Goal: Task Accomplishment & Management: Complete application form

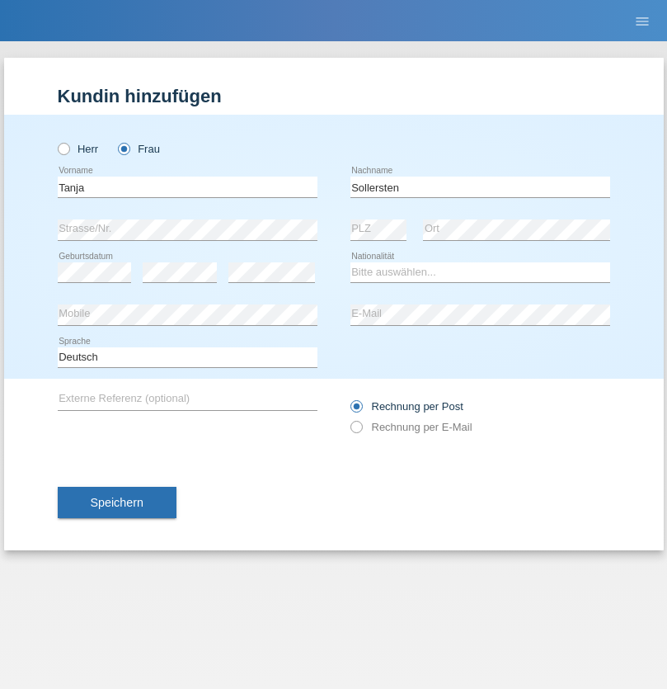
type input "Sollersten"
select select "CH"
select select "en"
radio input "true"
click at [187, 186] on input "text" at bounding box center [188, 187] width 260 height 21
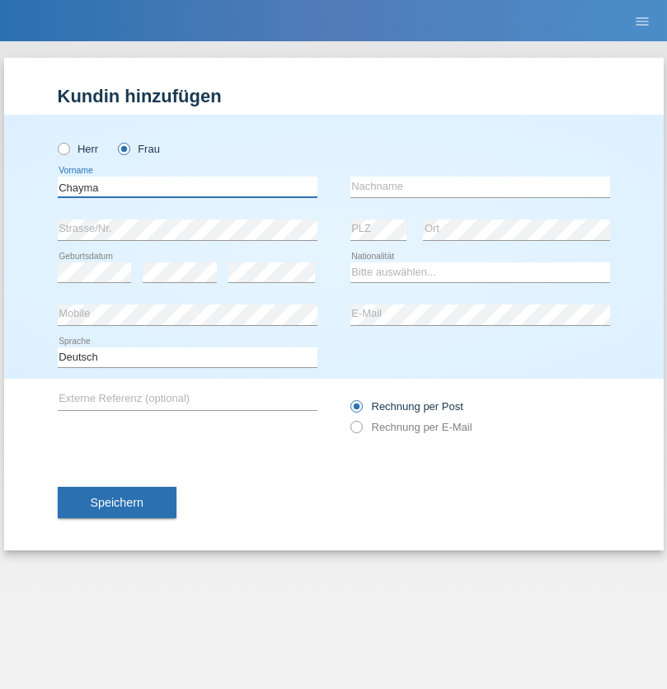
type input "Chayma"
click at [480, 186] on input "text" at bounding box center [481, 187] width 260 height 21
type input "Bachiri"
select select "ES"
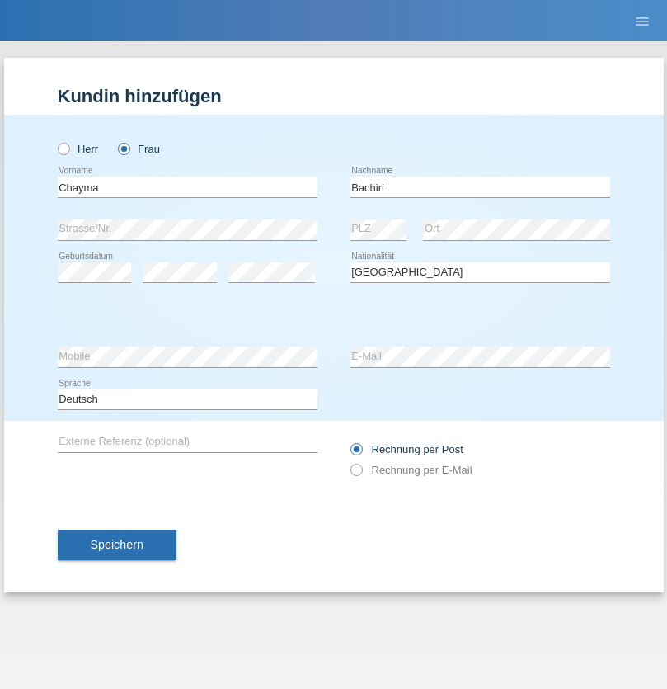
select select "C"
select select "05"
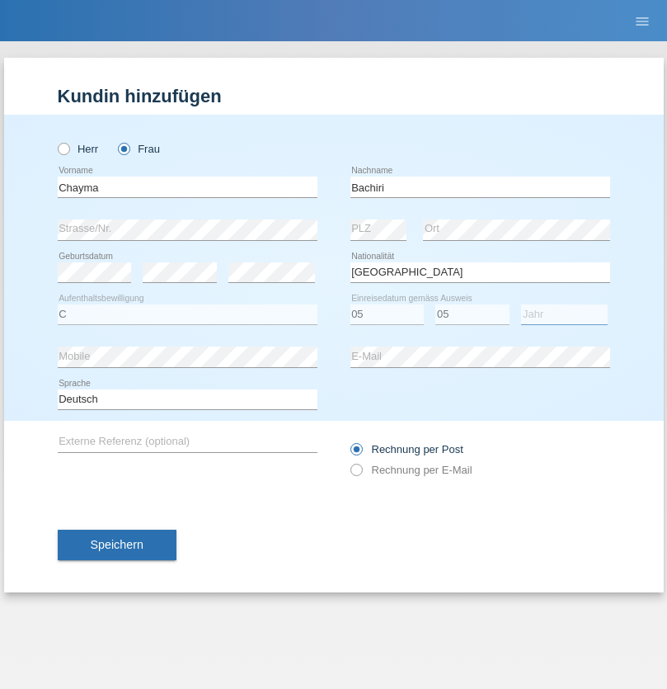
select select "2021"
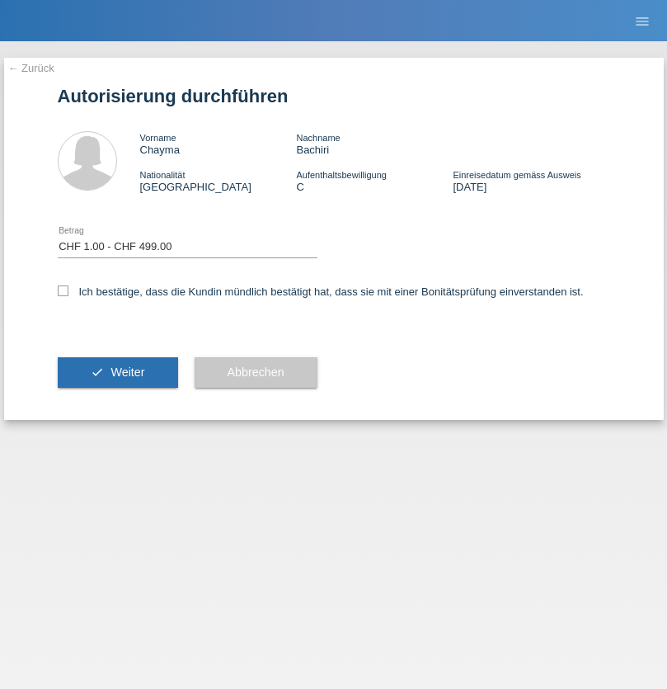
select select "1"
checkbox input "true"
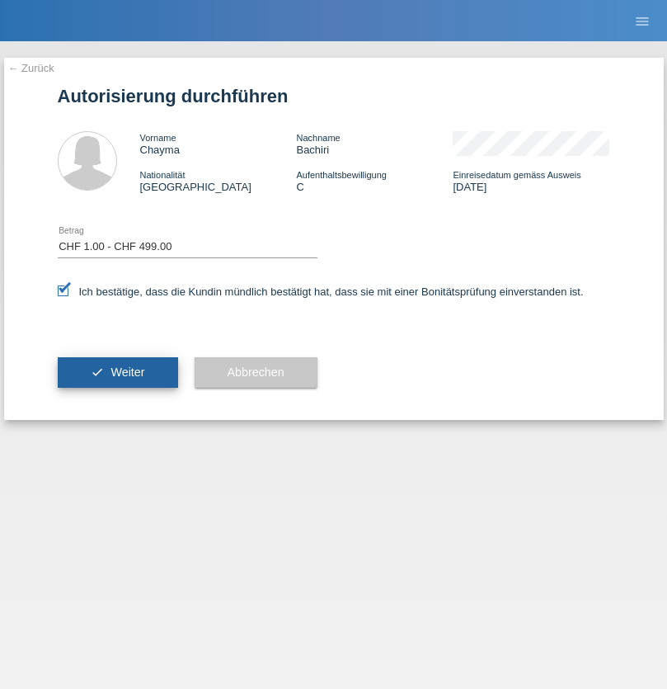
click at [117, 372] on span "Weiter" at bounding box center [128, 371] width 34 height 13
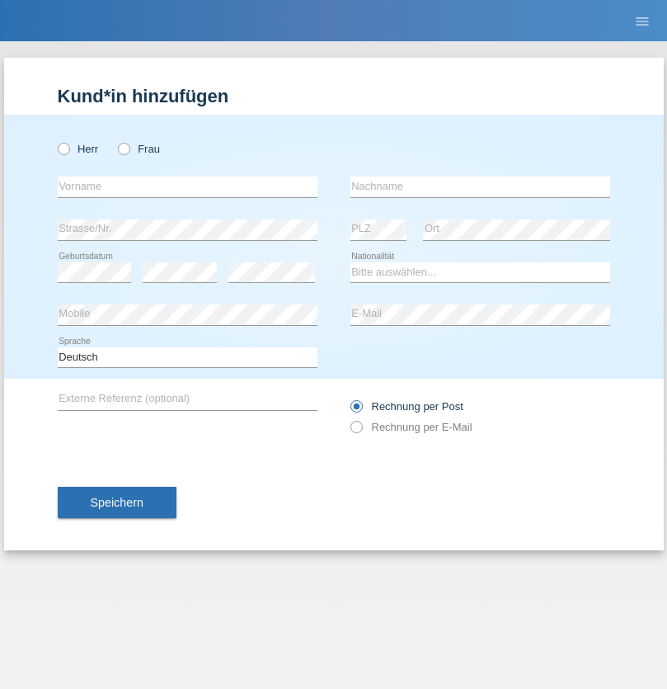
radio input "true"
click at [187, 186] on input "text" at bounding box center [188, 187] width 260 height 21
type input "Chayma"
click at [480, 186] on input "text" at bounding box center [481, 187] width 260 height 21
type input "Bachiri"
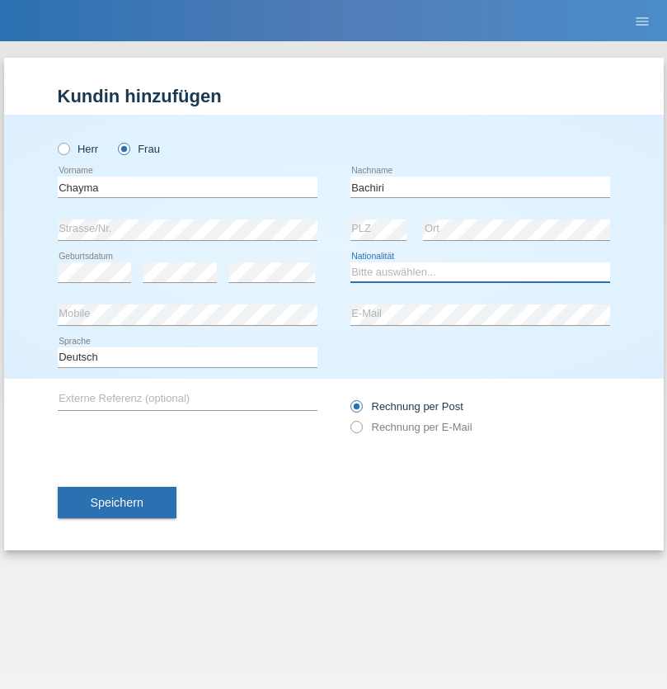
select select "ES"
select select "C"
select select "05"
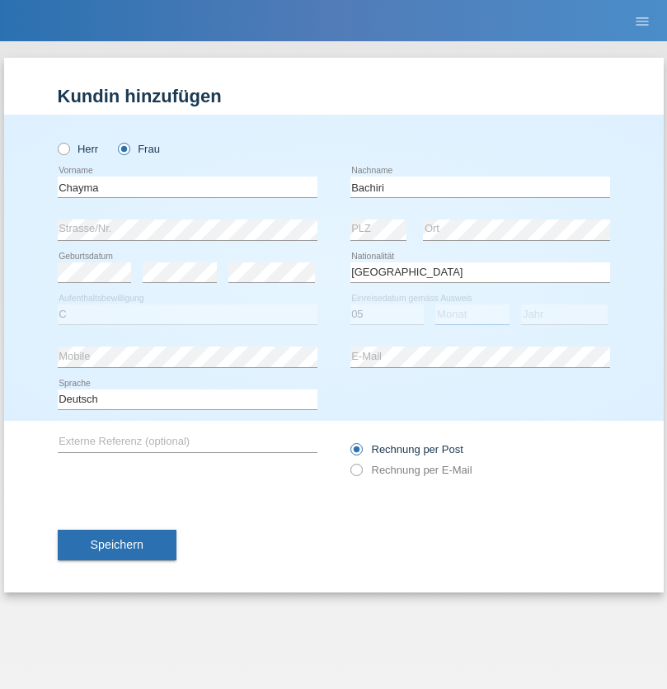
select select "05"
select select "2021"
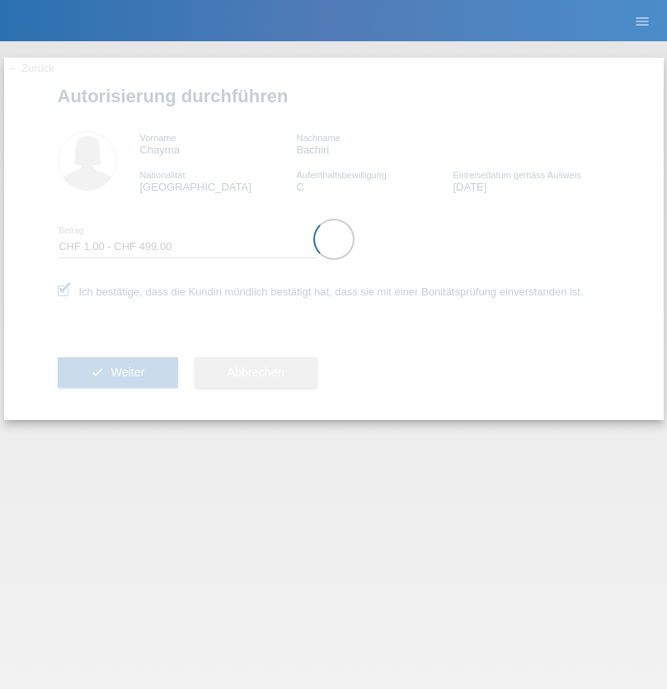
select select "1"
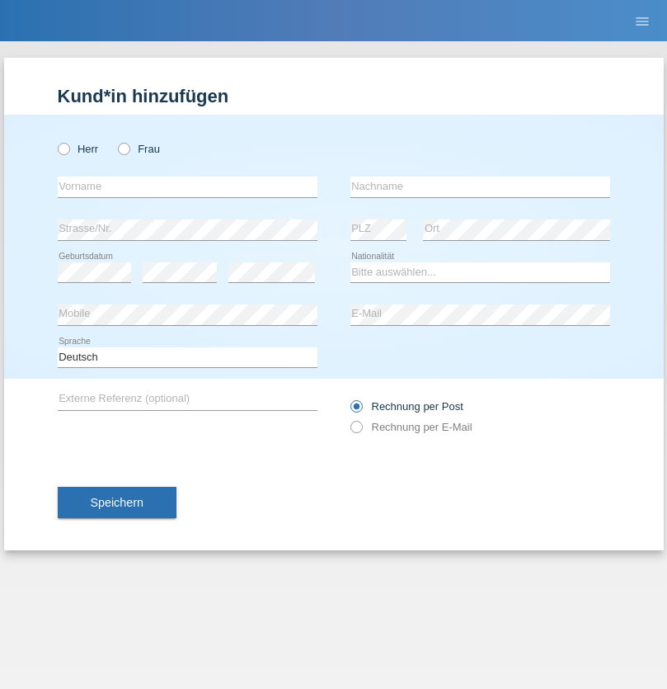
radio input "true"
click at [187, 186] on input "text" at bounding box center [188, 187] width 260 height 21
type input "Freddy"
click at [480, 186] on input "text" at bounding box center [481, 187] width 260 height 21
type input "[PERSON_NAME]"
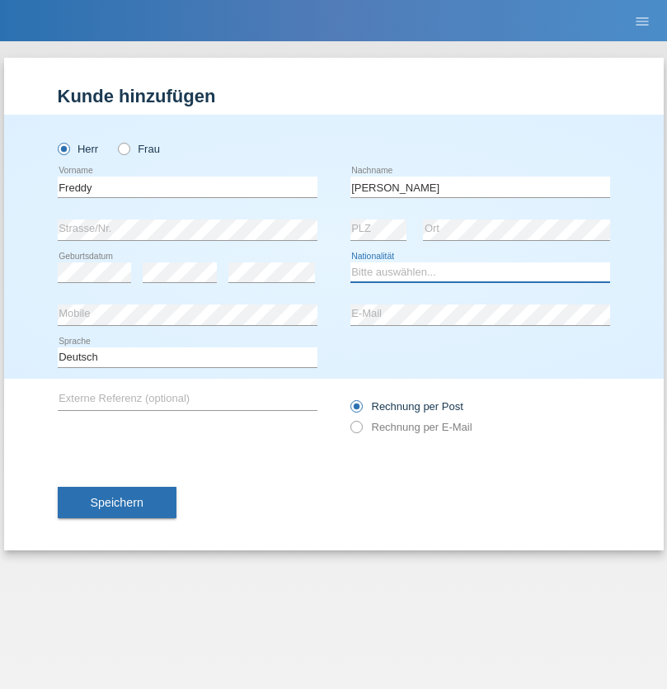
select select "CH"
